Goal: Task Accomplishment & Management: Manage account settings

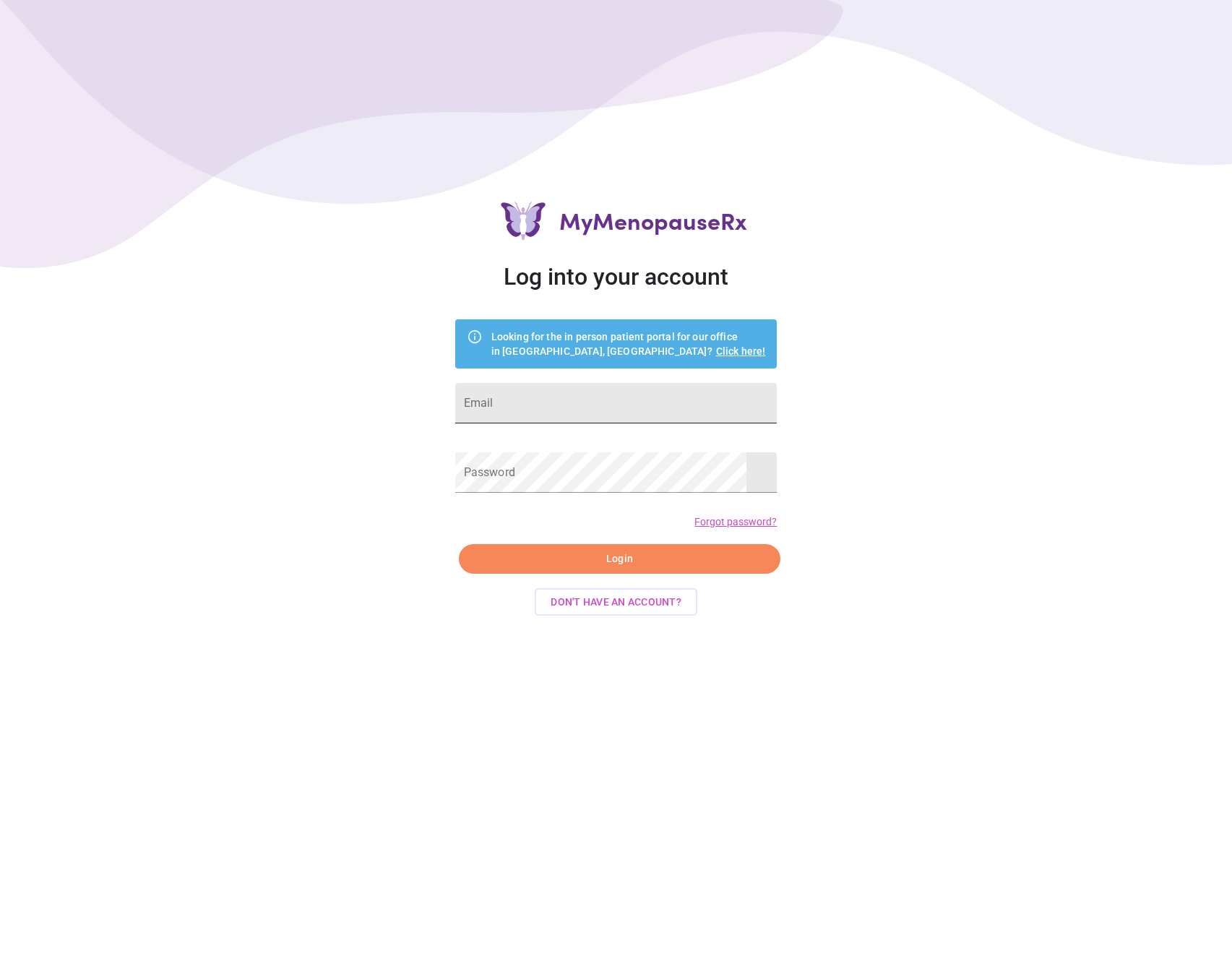
click at [706, 406] on input "Email" at bounding box center [616, 404] width 323 height 41
click at [695, 404] on input "Email" at bounding box center [616, 404] width 323 height 41
type input "[PERSON_NAME][EMAIL_ADDRESS][DOMAIN_NAME]"
click at [725, 562] on span "Login" at bounding box center [620, 558] width 289 height 18
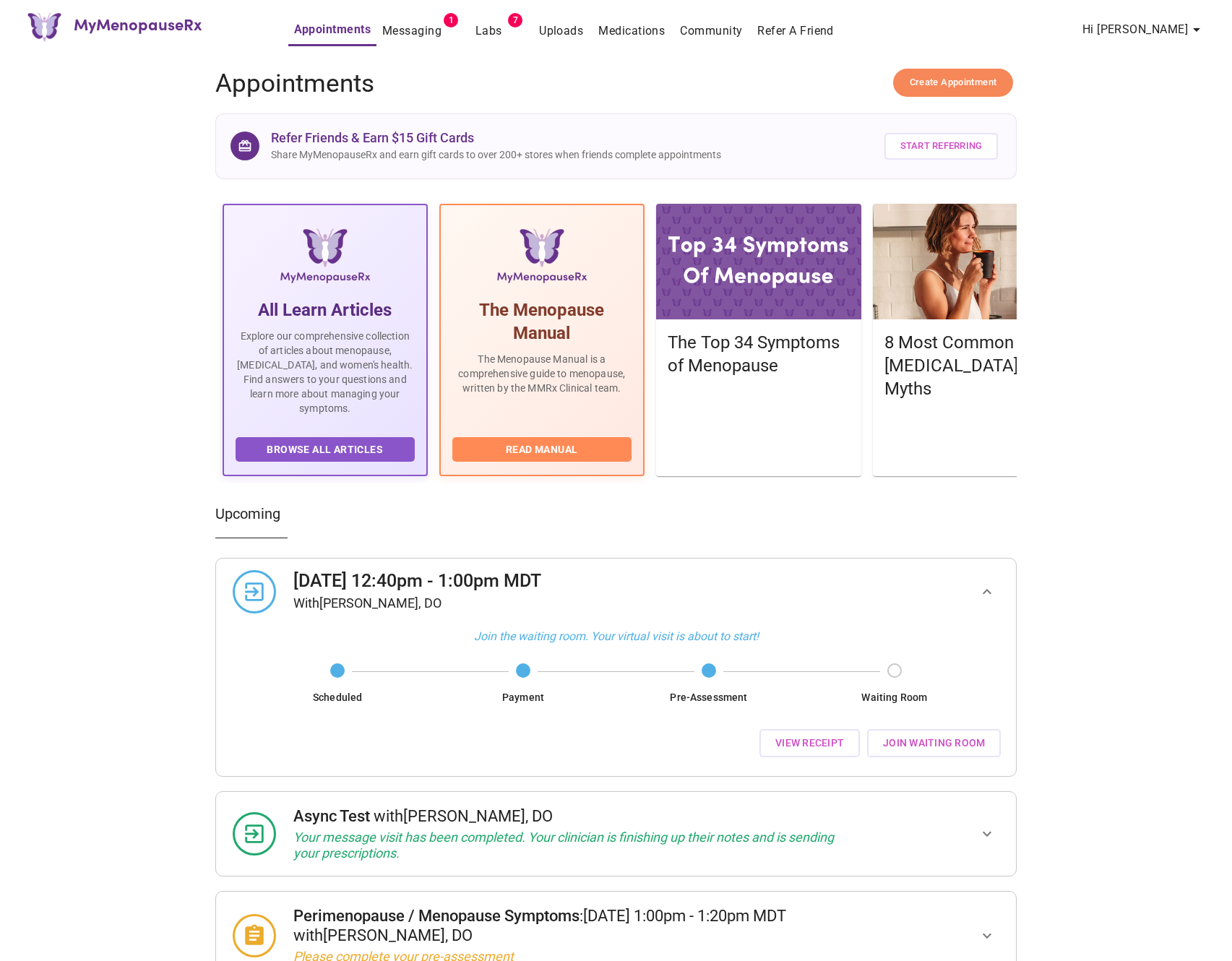
click at [1211, 23] on span "Hi [PERSON_NAME]" at bounding box center [1145, 24] width 138 height 14
click at [1205, 26] on button "Hi [PERSON_NAME]" at bounding box center [1143, 30] width 134 height 29
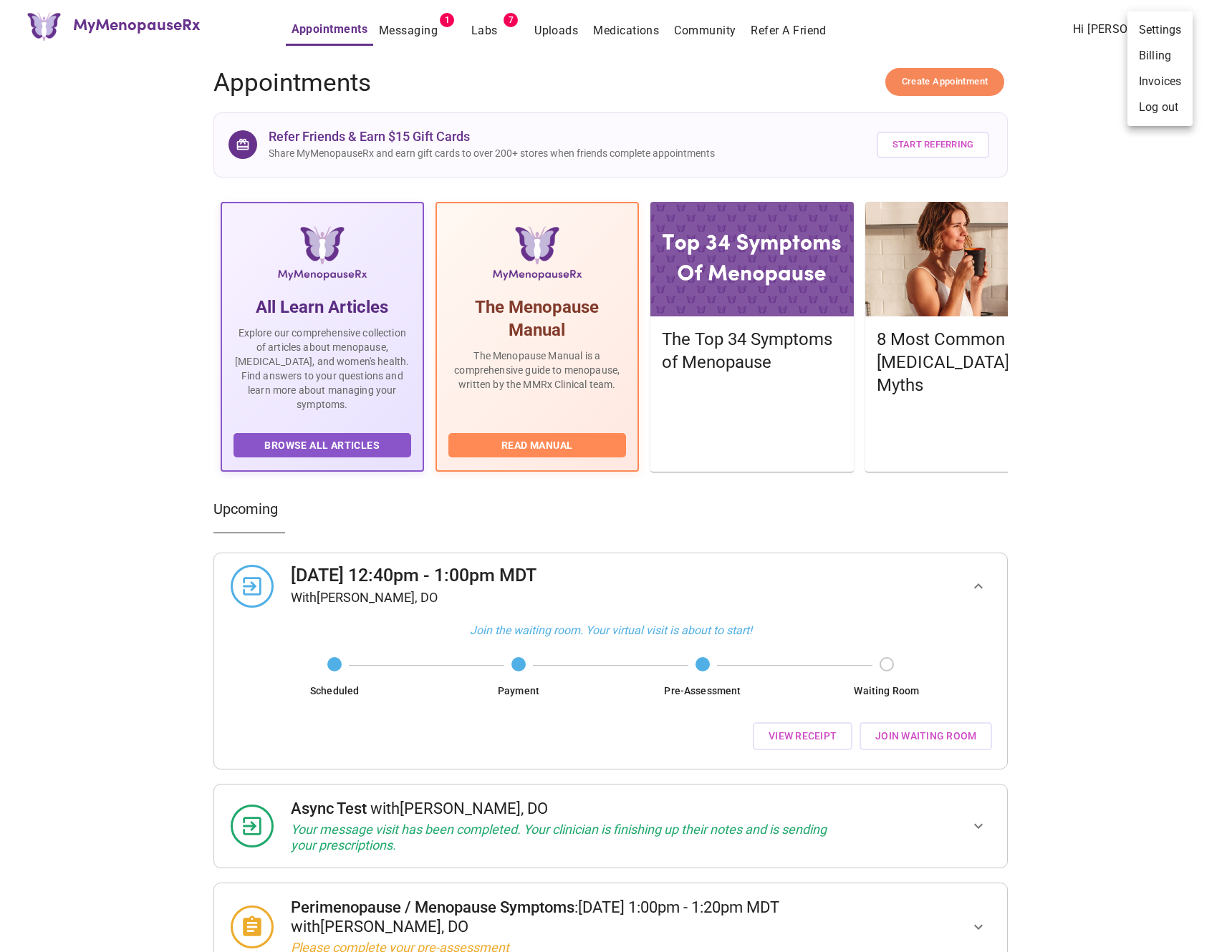
click at [1177, 81] on li "Invoices" at bounding box center [1160, 81] width 65 height 26
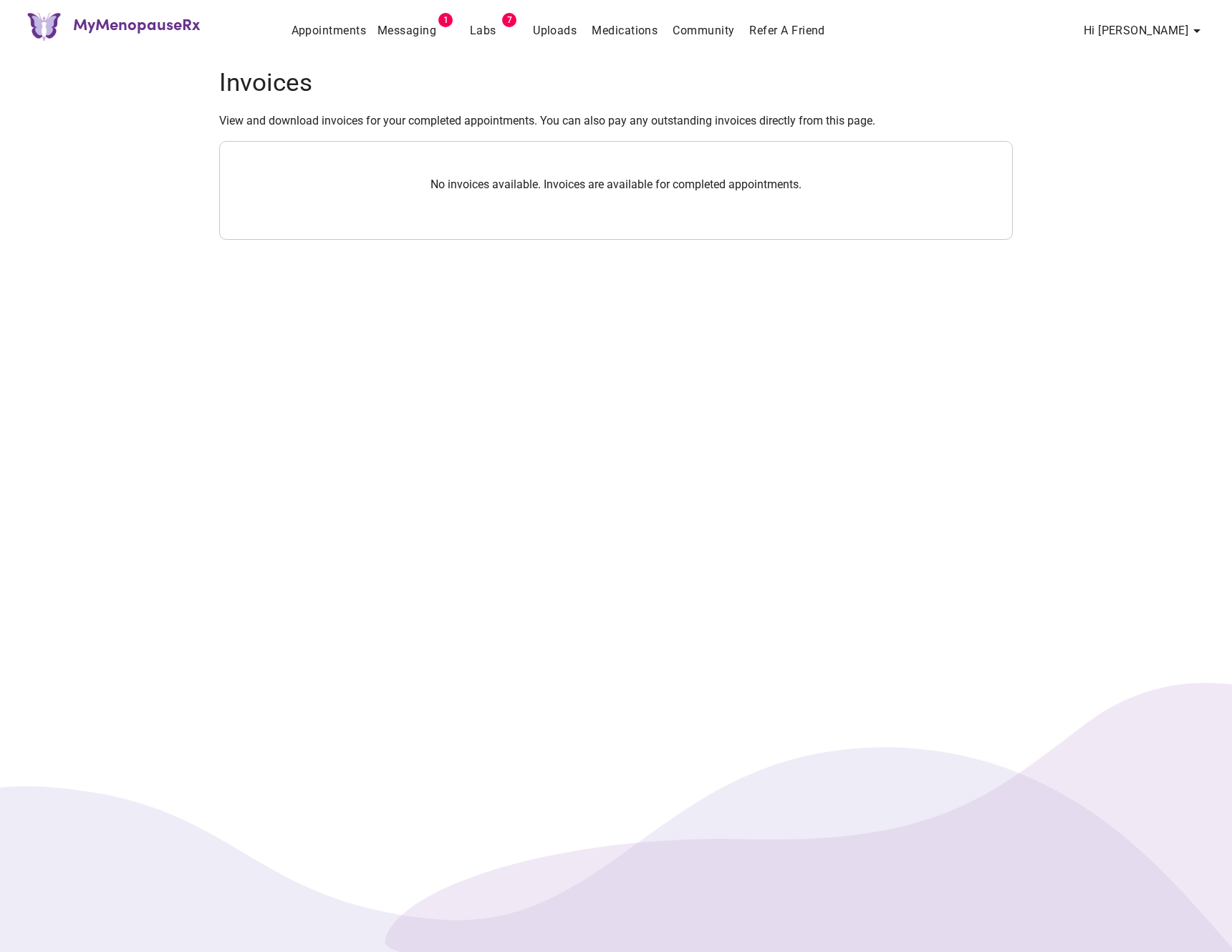
click at [331, 24] on link "Appointments" at bounding box center [329, 31] width 75 height 20
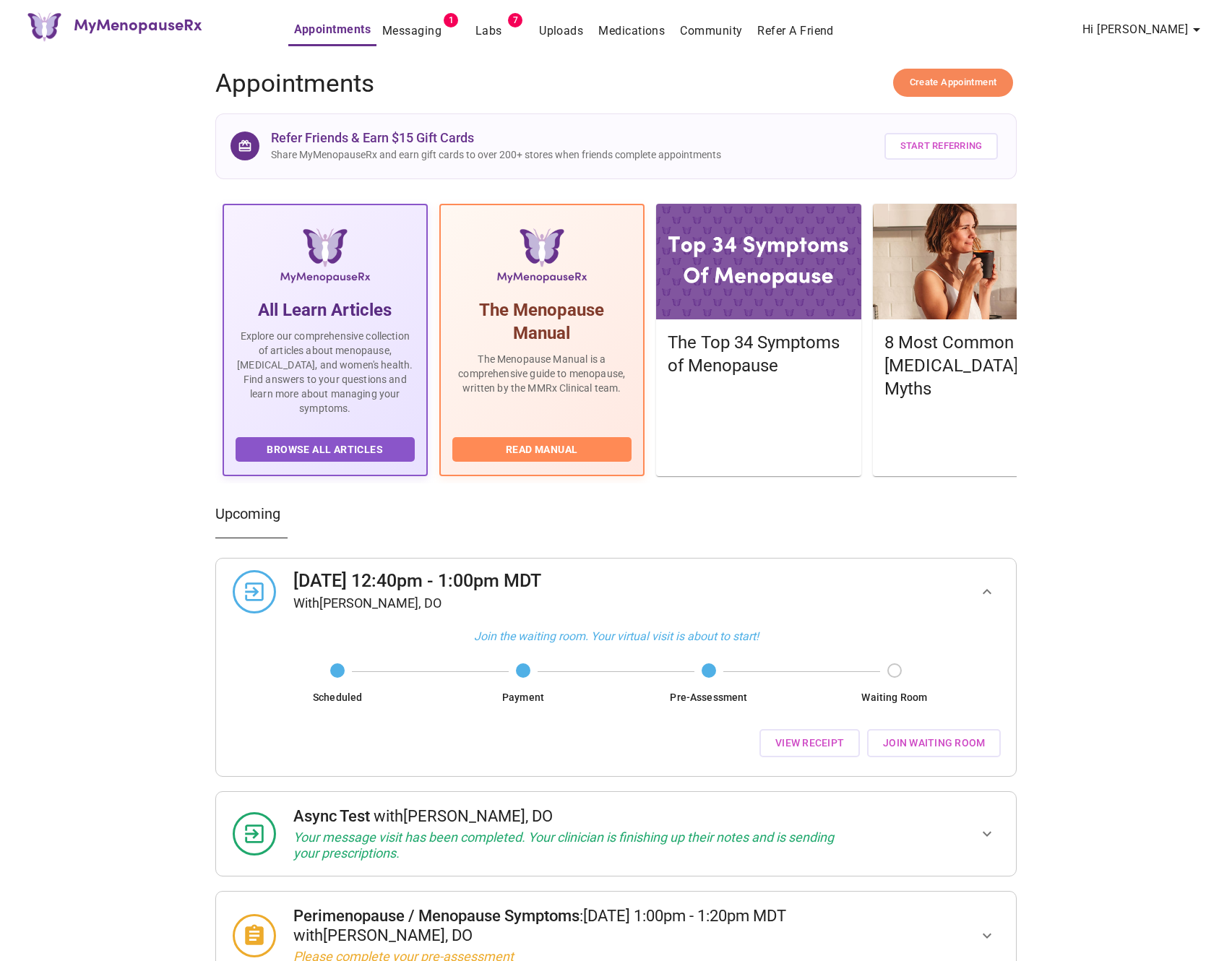
click at [1192, 40] on button "Hi [PERSON_NAME]" at bounding box center [1143, 30] width 134 height 29
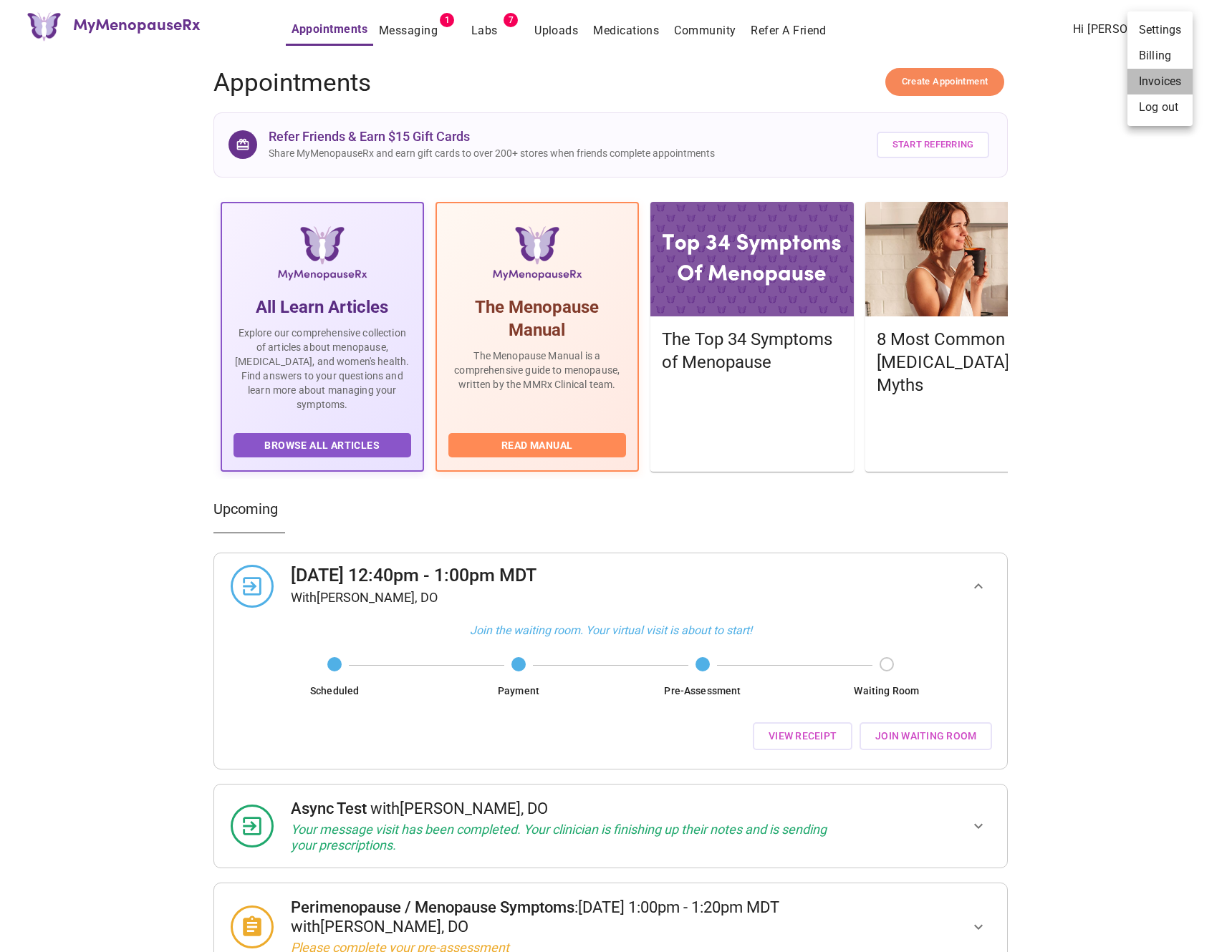
click at [1163, 83] on li "Invoices" at bounding box center [1160, 81] width 65 height 26
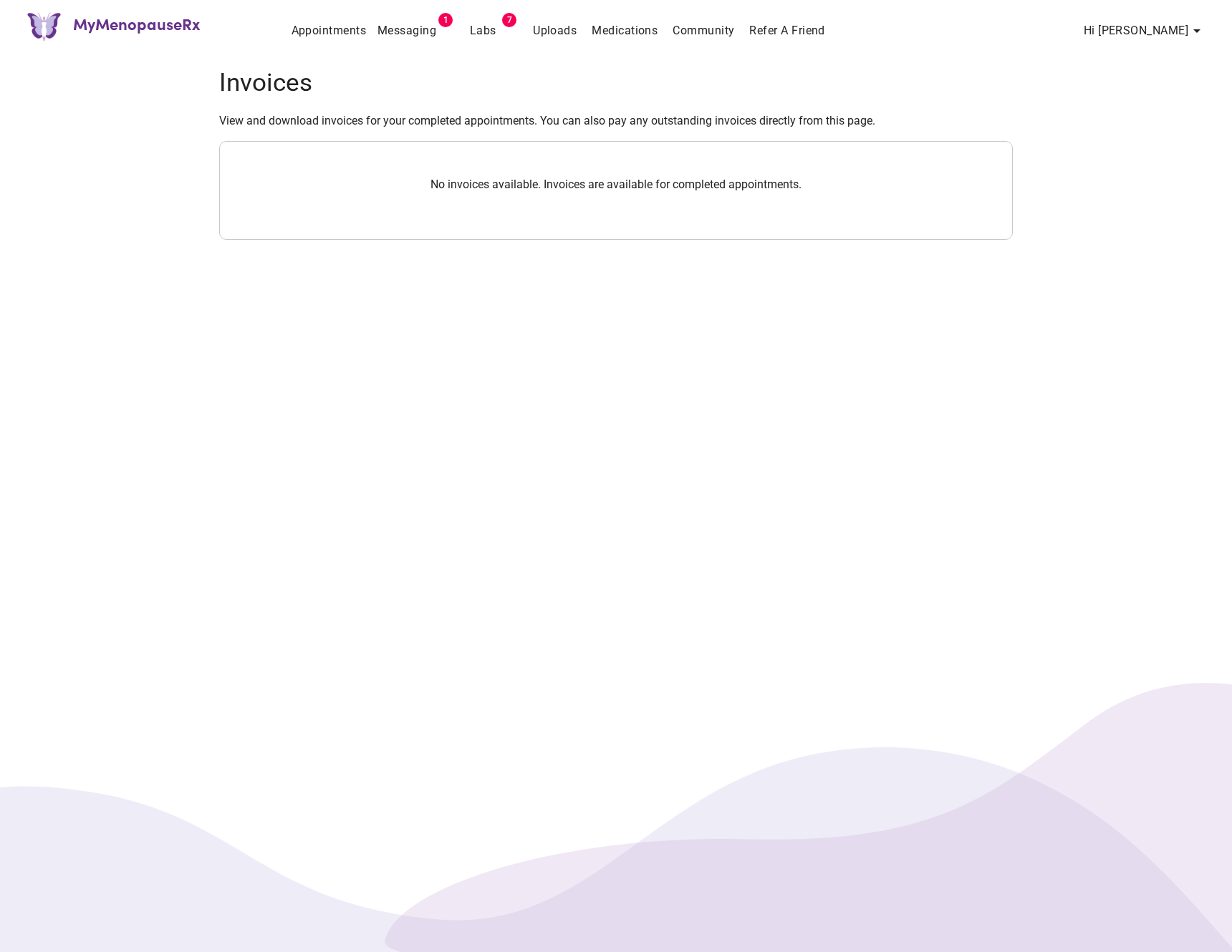
click at [768, 327] on div "MyMenopauseRx Appointments Messaging 1 Labs 7 Uploads Medications Community Ref…" at bounding box center [616, 476] width 1232 height 952
click at [888, 146] on div "No invoices available. Invoices are available for completed appointments." at bounding box center [616, 191] width 793 height 99
